Goal: Share content: Share content

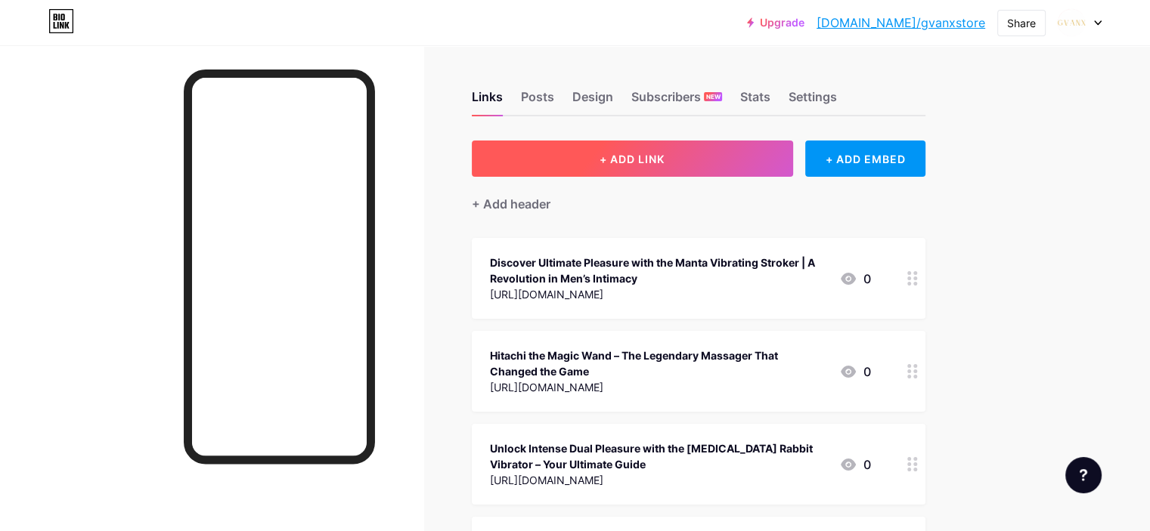
click at [777, 166] on button "+ ADD LINK" at bounding box center [632, 159] width 321 height 36
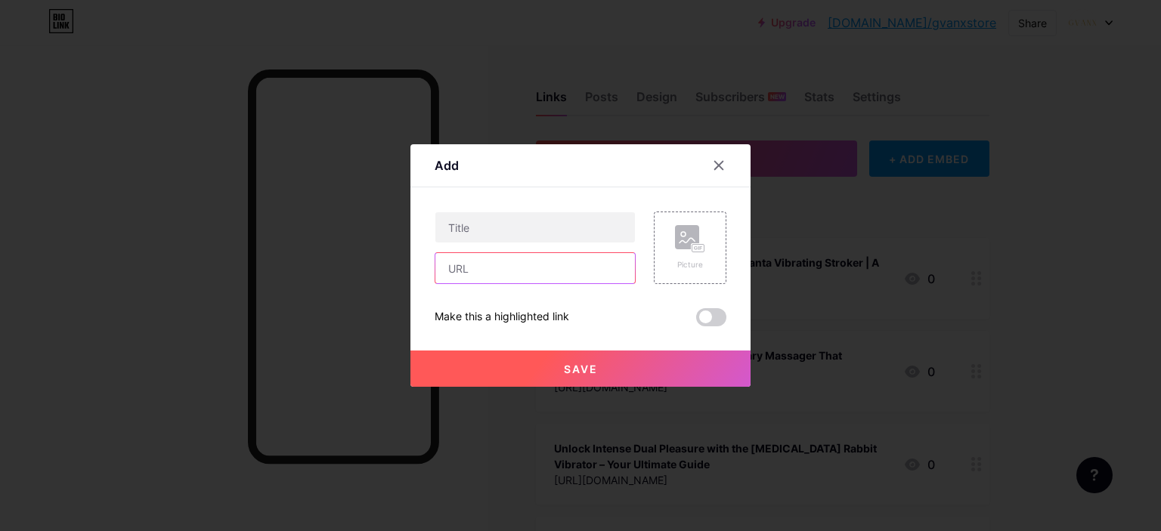
click at [503, 256] on input "text" at bounding box center [535, 268] width 200 height 30
paste input "[URL][DOMAIN_NAME]"
type input "[URL][DOMAIN_NAME]"
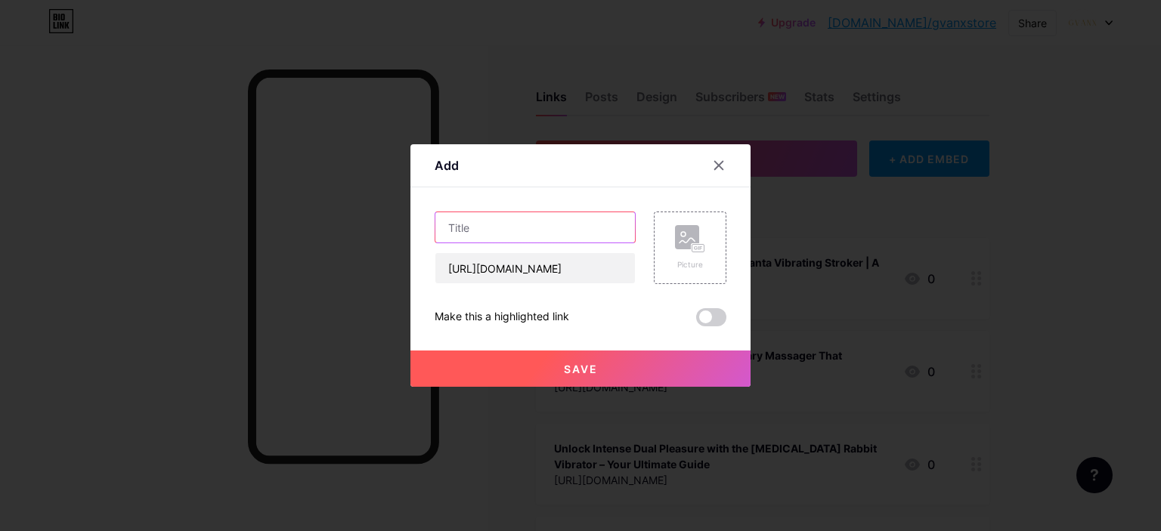
click at [500, 237] on input "text" at bounding box center [535, 227] width 200 height 30
paste input "The Evolution of Pleasure: Why the Hitachi Magic Wand Rechargeable is Still the…"
type input "The Evolution of Pleasure: Why the Hitachi Magic Wand Rechargeable is Still the…"
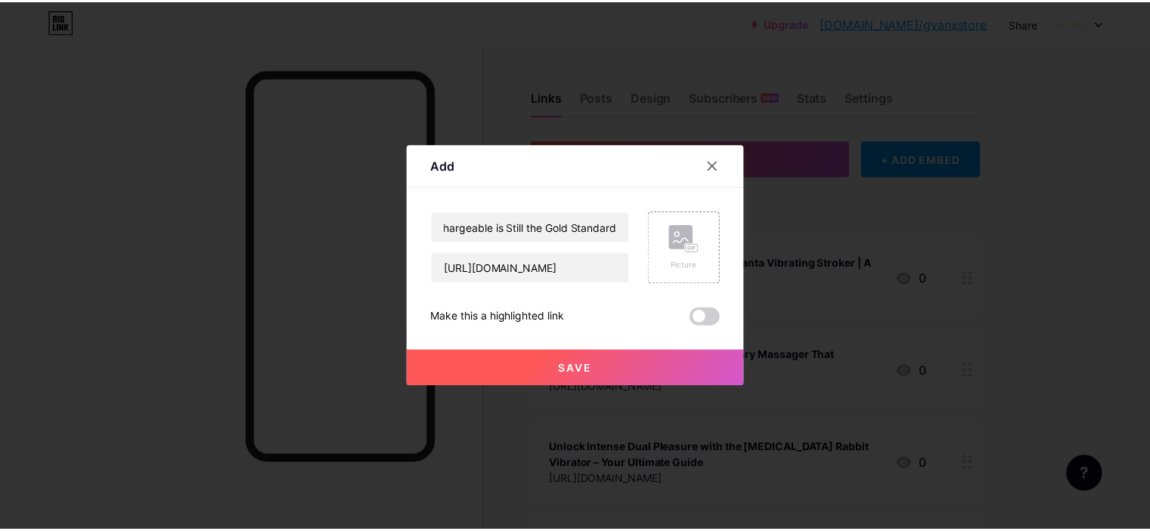
scroll to position [0, 0]
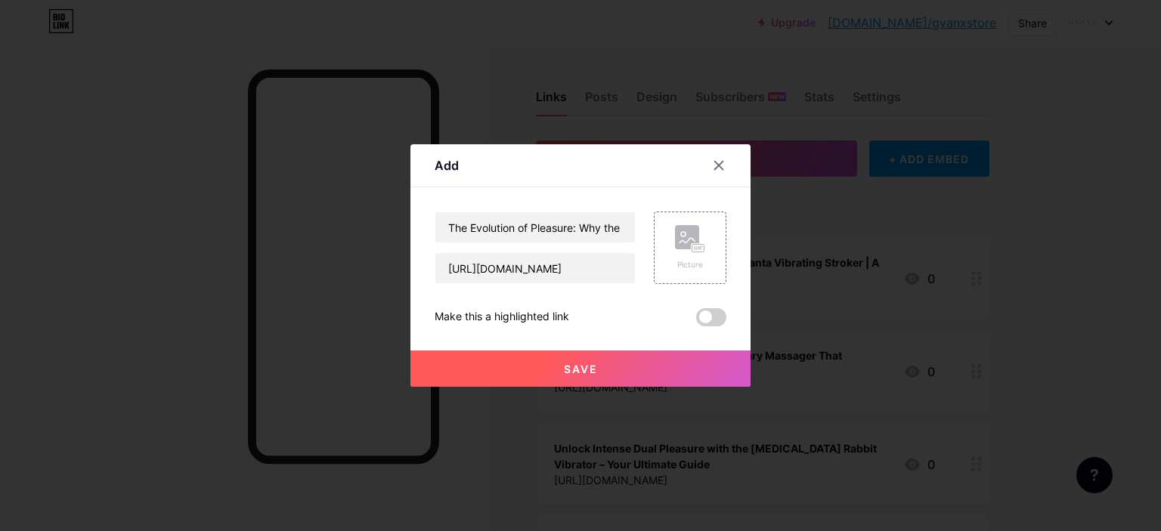
click at [702, 320] on span at bounding box center [711, 317] width 30 height 18
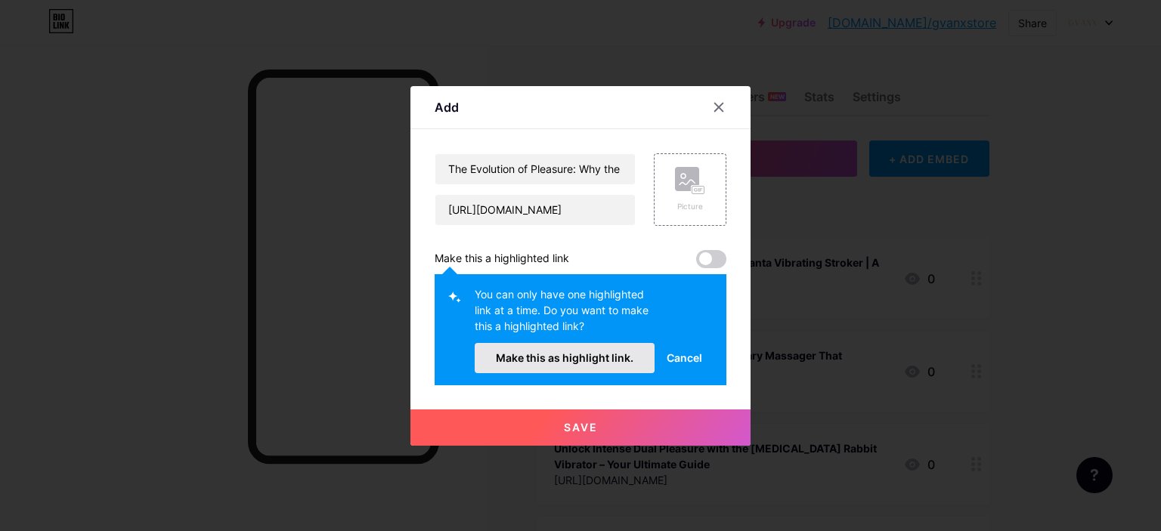
click at [616, 362] on span "Make this as highlight link." at bounding box center [565, 358] width 138 height 13
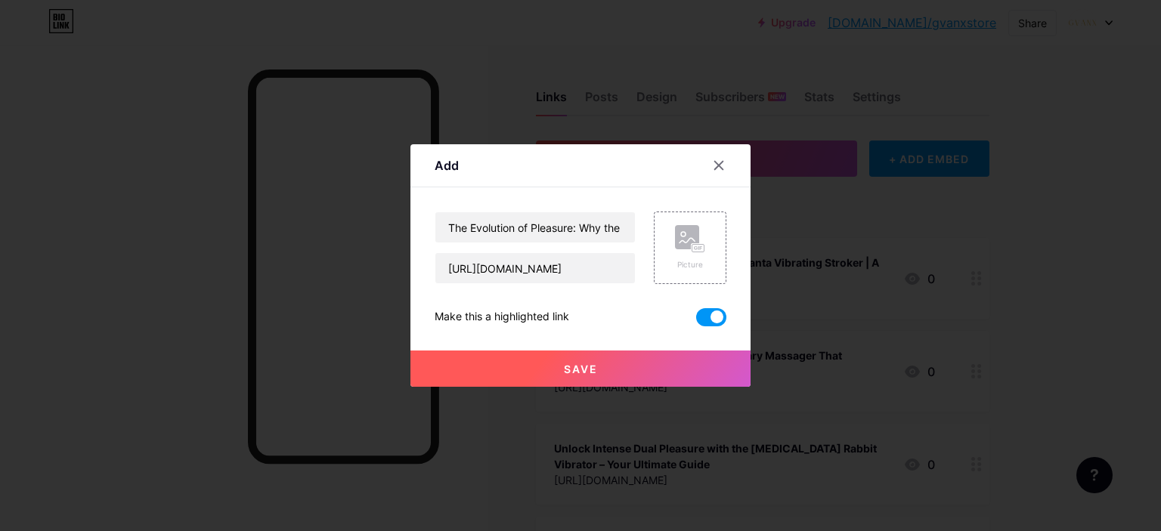
click at [631, 362] on button "Save" at bounding box center [581, 369] width 340 height 36
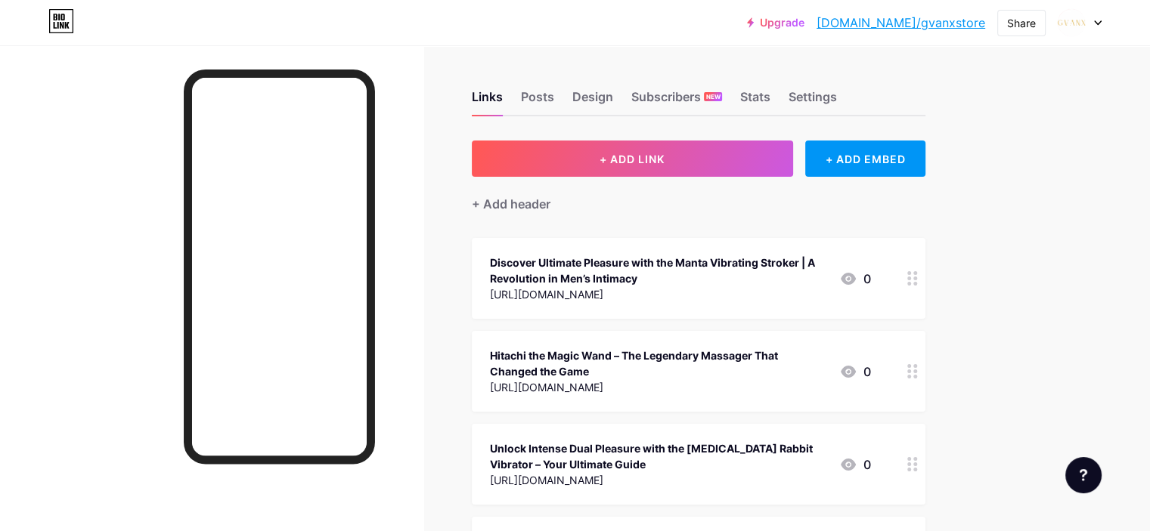
click at [920, 26] on link "[DOMAIN_NAME]/gvanxstore" at bounding box center [900, 23] width 169 height 18
